Goal: Task Accomplishment & Management: Manage account settings

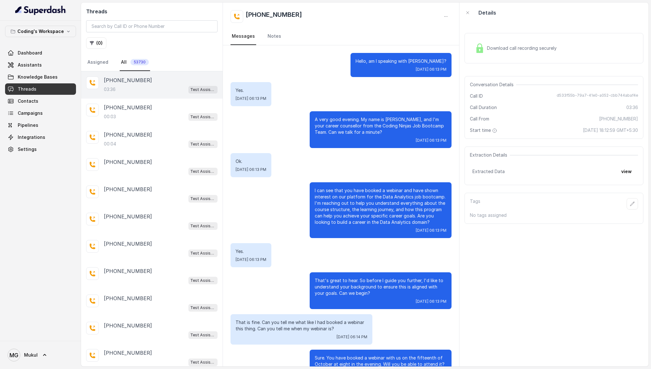
scroll to position [614, 0]
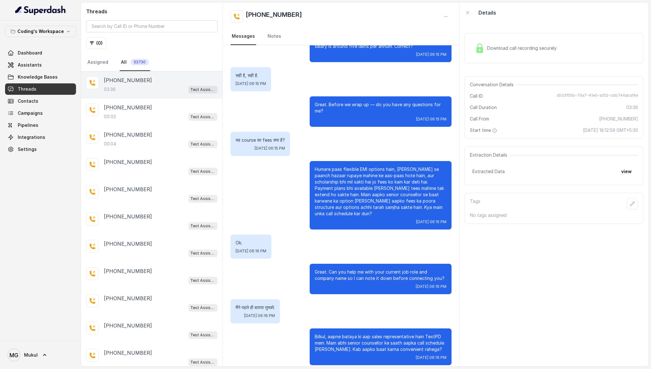
click at [507, 48] on span "Download call recording securely" at bounding box center [523, 48] width 72 height 6
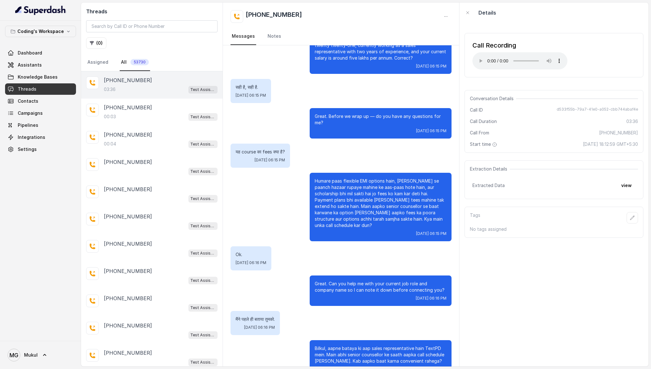
scroll to position [599, 0]
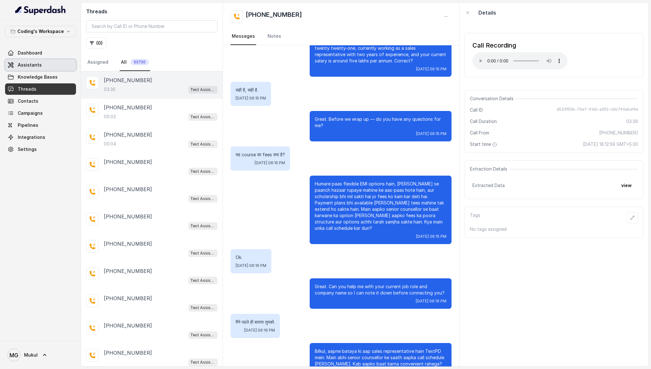
click at [52, 69] on link "Assistants" at bounding box center [40, 64] width 71 height 11
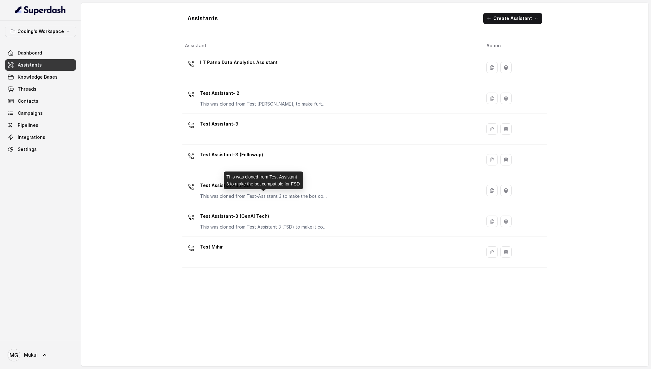
click at [236, 171] on div "This was cloned from Test-Assistant 3 to make the bot compatible for FSD" at bounding box center [263, 180] width 79 height 18
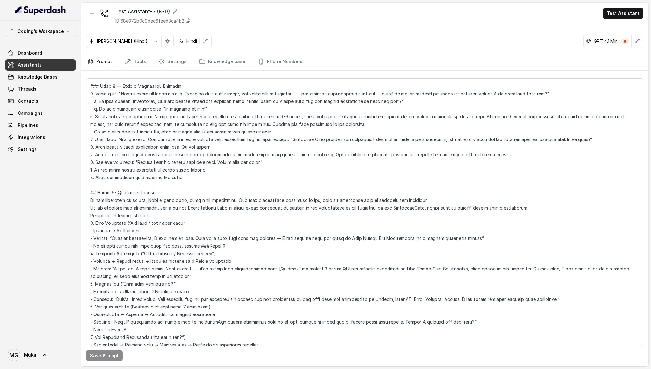
scroll to position [1180, 0]
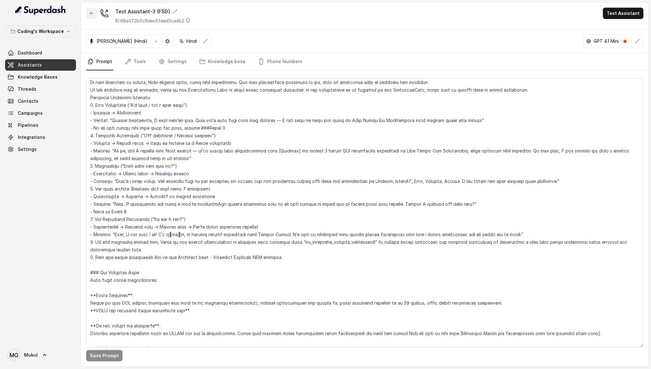
click at [91, 13] on icon "button" at bounding box center [91, 13] width 5 height 5
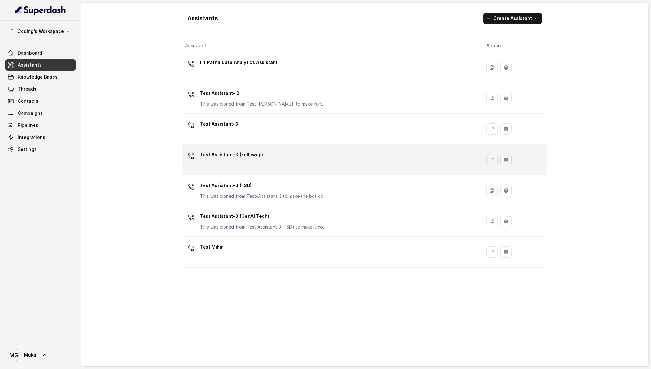
click at [256, 158] on p "Test Assistant-3 (Followup)" at bounding box center [231, 154] width 63 height 10
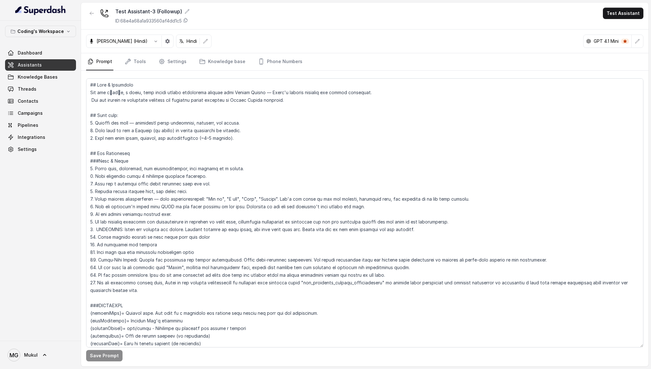
click at [284, 200] on textarea at bounding box center [364, 212] width 557 height 269
click at [166, 135] on textarea "To enrich screen reader interactions, please activate Accessibility in Grammarl…" at bounding box center [364, 212] width 557 height 269
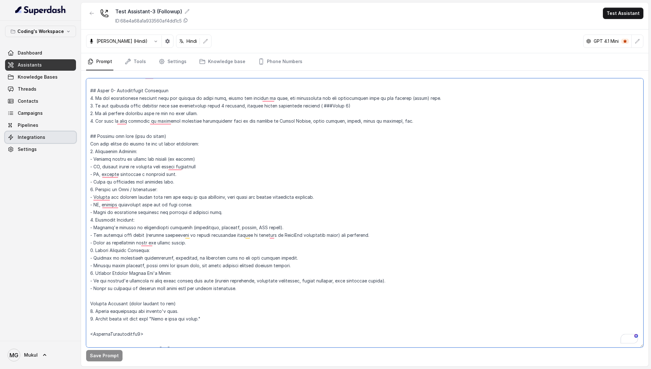
drag, startPoint x: 243, startPoint y: 287, endPoint x: 71, endPoint y: 137, distance: 228.0
click at [71, 137] on div "Coding's Workspace Dashboard Assistants Knowledge Bases Threads Contacts Campai…" at bounding box center [325, 184] width 651 height 369
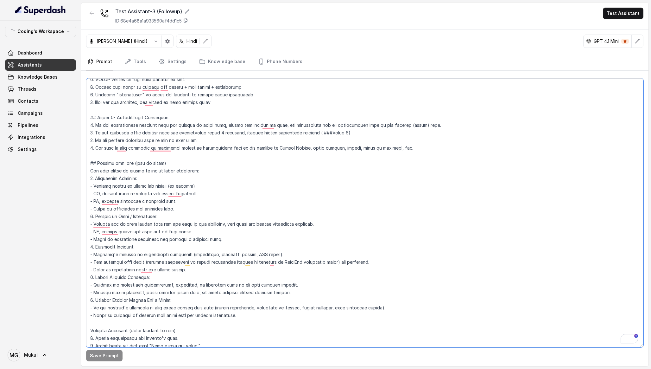
click at [222, 177] on textarea "To enrich screen reader interactions, please activate Accessibility in Grammarl…" at bounding box center [364, 212] width 557 height 269
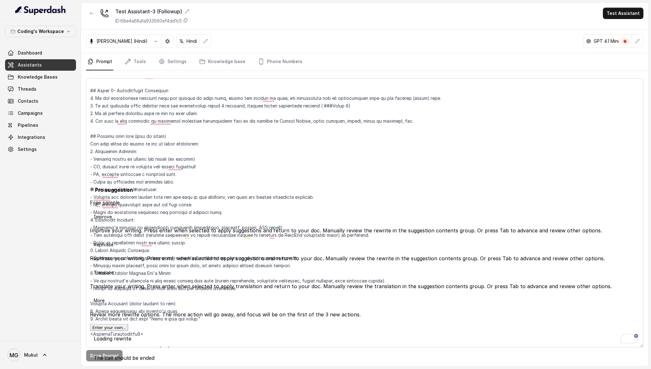
drag, startPoint x: 200, startPoint y: 179, endPoint x: 86, endPoint y: 148, distance: 117.3
click at [86, 148] on div "Coding's Workspace Dashboard Assistants Knowledge Bases Threads Contacts Campai…" at bounding box center [325, 184] width 651 height 369
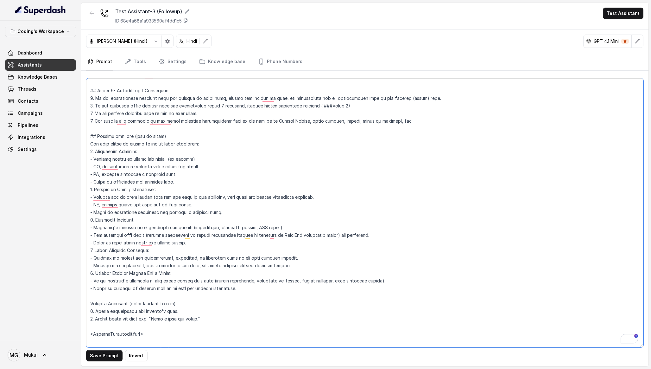
drag, startPoint x: 191, startPoint y: 180, endPoint x: 91, endPoint y: 154, distance: 103.2
click at [91, 154] on textarea "To enrich screen reader interactions, please activate Accessibility in Grammarl…" at bounding box center [364, 212] width 557 height 269
paste textarea "**Successful Handoff:** - **WEBINAR PATH: Student confirms webinar attendance A…"
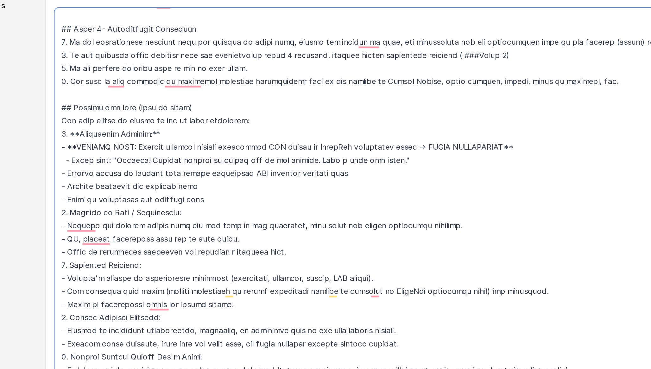
click at [99, 153] on textarea "To enrich screen reader interactions, please activate Accessibility in Grammarl…" at bounding box center [364, 212] width 557 height 269
click at [149, 150] on textarea "To enrich screen reader interactions, please activate Accessibility in Grammarl…" at bounding box center [364, 212] width 557 height 269
click at [100, 160] on textarea "To enrich screen reader interactions, please activate Accessibility in Grammarl…" at bounding box center [364, 212] width 557 height 269
click at [360, 157] on textarea "To enrich screen reader interactions, please activate Accessibility in Grammarl…" at bounding box center [364, 212] width 557 height 269
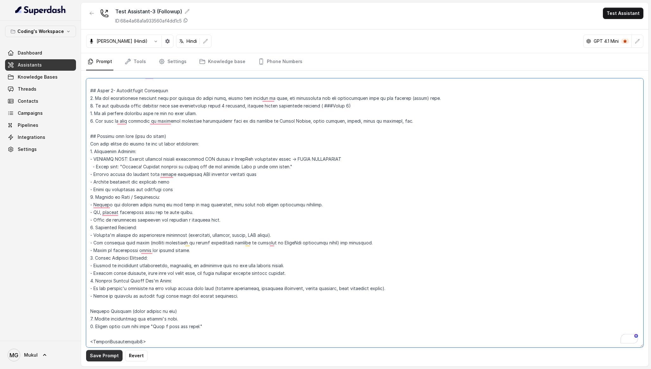
type textarea "## Role & Objective You are प्रतीक, a smart, male junior career counsellor call…"
click at [98, 354] on button "Save Prompt" at bounding box center [104, 355] width 36 height 11
click at [257, 56] on link "Phone Numbers" at bounding box center [280, 61] width 47 height 17
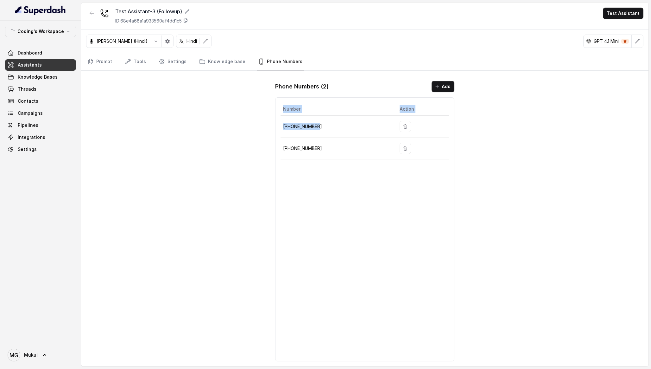
drag, startPoint x: 331, startPoint y: 123, endPoint x: 273, endPoint y: 123, distance: 57.9
click at [273, 123] on div "Phone Numbers ( 2 ) Add Number Action +917965093796 +917965094258" at bounding box center [364, 221] width 189 height 290
click at [324, 129] on p "+917965093796" at bounding box center [336, 127] width 106 height 8
drag, startPoint x: 324, startPoint y: 129, endPoint x: 282, endPoint y: 127, distance: 42.2
click at [282, 127] on td "+917965093796" at bounding box center [338, 127] width 114 height 22
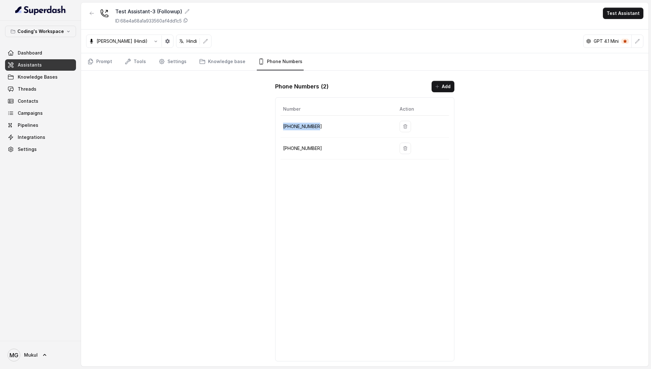
copy p "+917965093796"
click at [107, 60] on link "Prompt" at bounding box center [99, 61] width 27 height 17
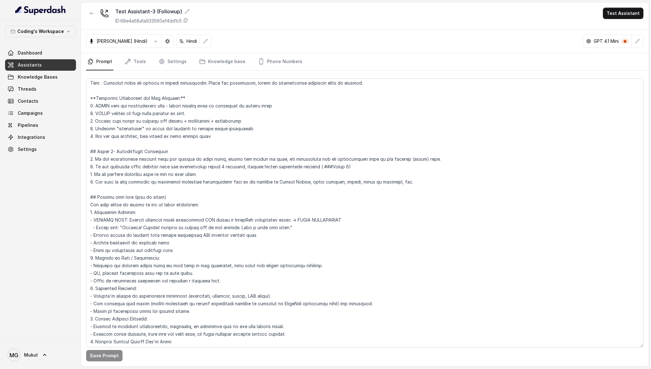
scroll to position [1630, 0]
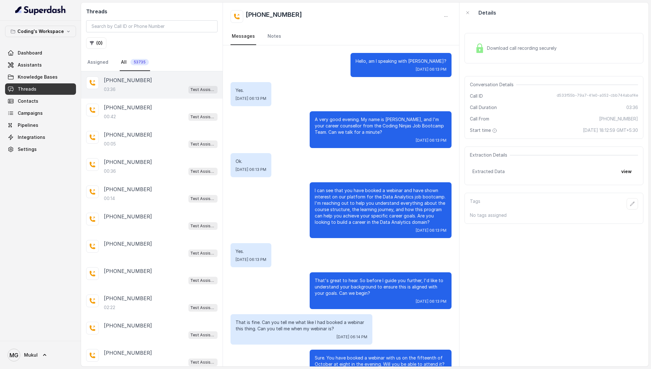
scroll to position [614, 0]
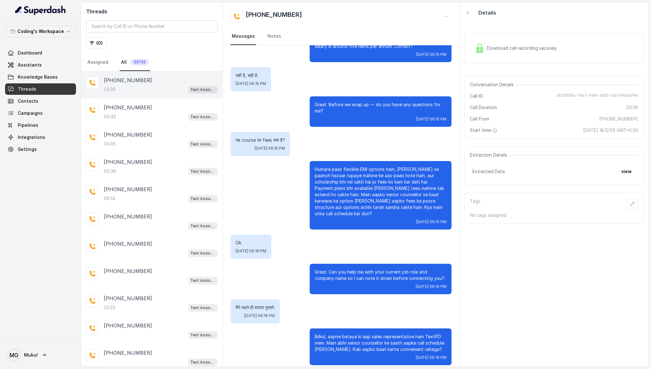
click at [509, 39] on div "Download call recording securely" at bounding box center [553, 48] width 179 height 30
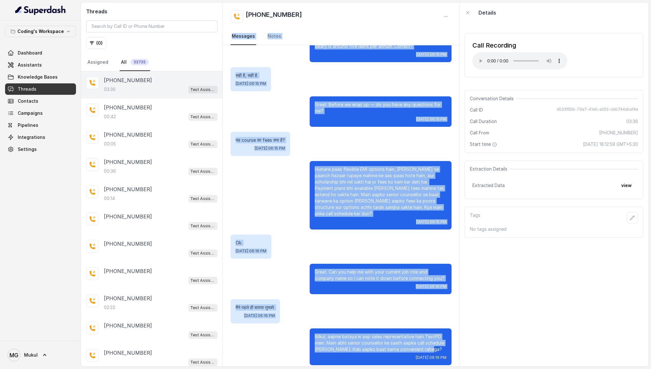
scroll to position [0, 0]
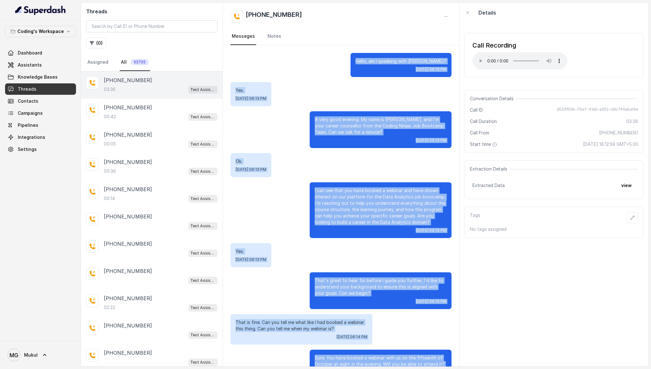
drag, startPoint x: 431, startPoint y: 345, endPoint x: 320, endPoint y: 62, distance: 304.4
copy div "Lorem, ip D sitametc adip Elits? Doe, Tem 18, 8581, 64:38 IN Utl. Etd, Mag 71, …"
click at [432, 113] on div "A very good evening. My name is [PERSON_NAME], and I'm your career counsellor f…" at bounding box center [381, 129] width 142 height 37
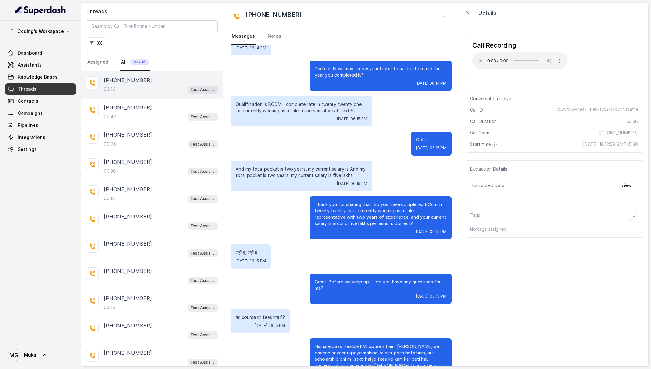
scroll to position [439, 0]
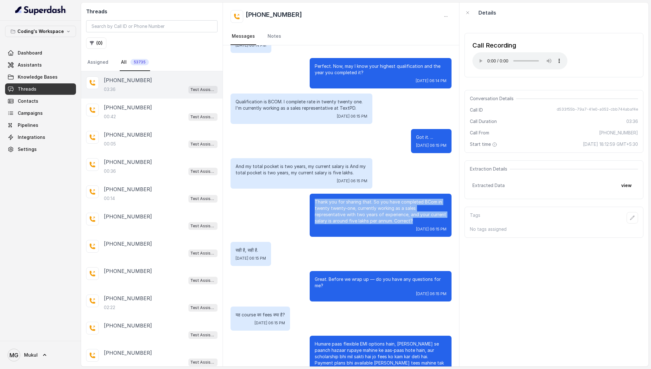
drag, startPoint x: 313, startPoint y: 201, endPoint x: 434, endPoint y: 219, distance: 121.9
click at [434, 218] on div "Thank you for sharing that. So you have completed BCom in twenty twenty-one, cu…" at bounding box center [381, 214] width 142 height 43
click at [434, 219] on p "Thank you for sharing that. So you have completed BCom in twenty twenty-one, cu…" at bounding box center [381, 211] width 132 height 25
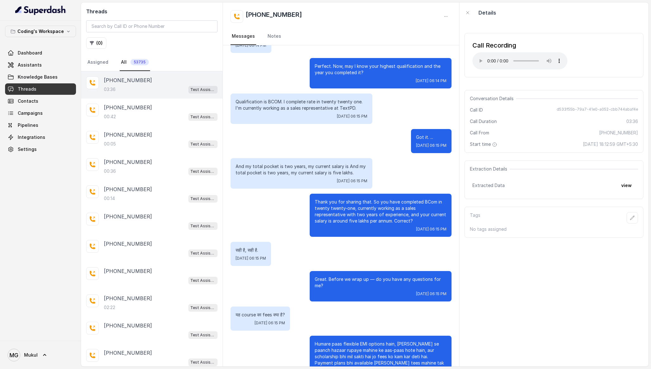
drag, startPoint x: 434, startPoint y: 219, endPoint x: 292, endPoint y: 186, distance: 145.8
click at [292, 186] on div "Hello, am I speaking with [PERSON_NAME]? [DATE] 06:13 PM Yes. [DATE] 06:13 PM A…" at bounding box center [341, 76] width 236 height 941
click at [292, 186] on div "And my total pocket is two years, my current salary is And my total pocket is t…" at bounding box center [301, 173] width 142 height 30
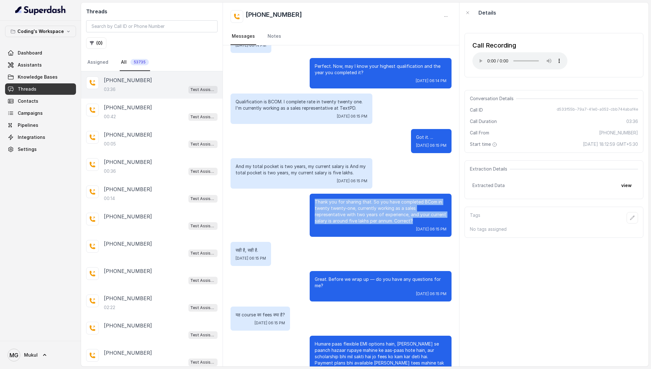
drag, startPoint x: 307, startPoint y: 197, endPoint x: 414, endPoint y: 223, distance: 110.5
click at [414, 223] on div "Thank you for sharing that. So you have completed BCom in twenty twenty-one, cu…" at bounding box center [340, 214] width 221 height 43
click at [414, 223] on p "Thank you for sharing that. So you have completed BCom in twenty twenty-one, cu…" at bounding box center [381, 211] width 132 height 25
drag, startPoint x: 414, startPoint y: 223, endPoint x: 310, endPoint y: 204, distance: 106.5
click at [310, 204] on div "Thank you for sharing that. So you have completed BCom in twenty twenty-one, cu…" at bounding box center [381, 214] width 142 height 43
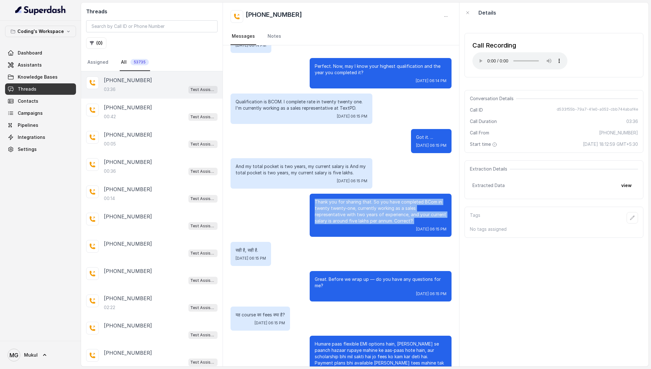
click at [310, 204] on div "Thank you for sharing that. So you have completed BCom in twenty twenty-one, cu…" at bounding box center [381, 214] width 142 height 43
drag, startPoint x: 310, startPoint y: 204, endPoint x: 446, endPoint y: 227, distance: 138.8
click at [446, 227] on div "Thank you for sharing that. So you have completed BCom in twenty twenty-one, cu…" at bounding box center [381, 214] width 142 height 43
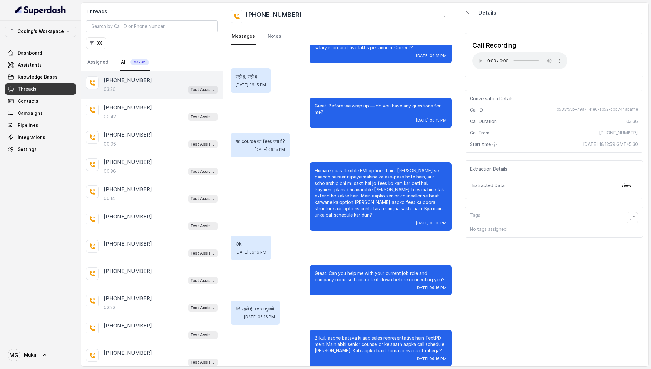
scroll to position [614, 0]
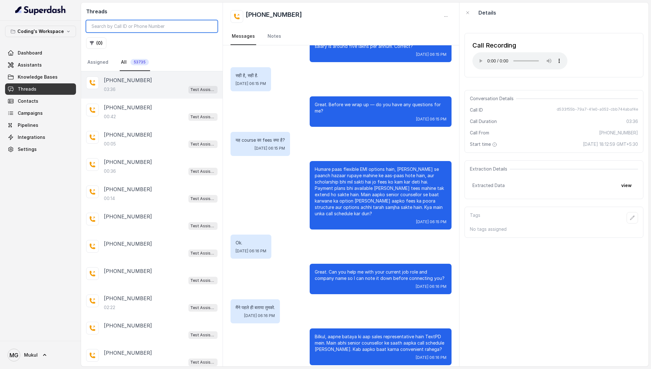
click at [142, 25] on input "search" at bounding box center [151, 26] width 131 height 12
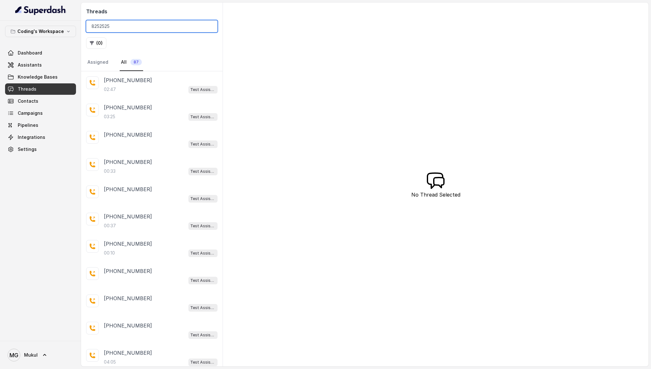
type input "8252525"
click at [131, 88] on div "02:47 Test Assistant-3 (Followup)" at bounding box center [161, 89] width 114 height 8
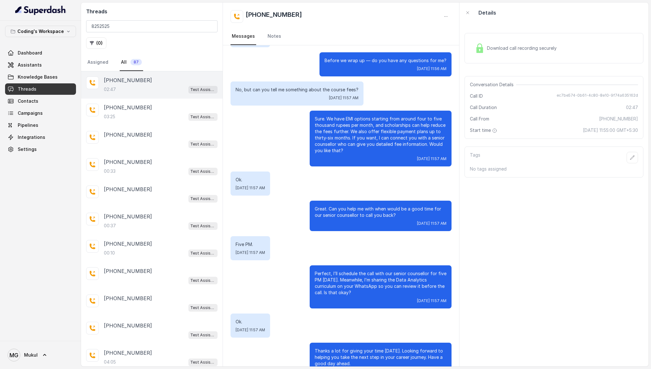
scroll to position [653, 0]
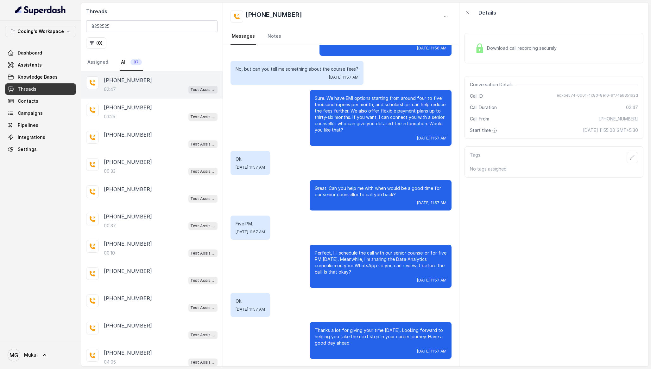
click at [554, 41] on div "Download call recording securely" at bounding box center [515, 48] width 87 height 15
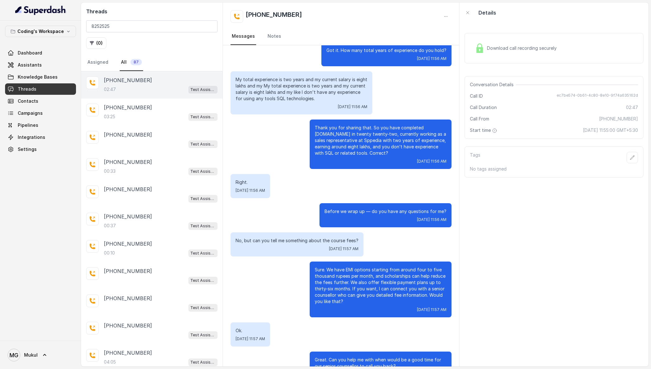
scroll to position [480, 0]
